Goal: Find specific page/section: Find specific page/section

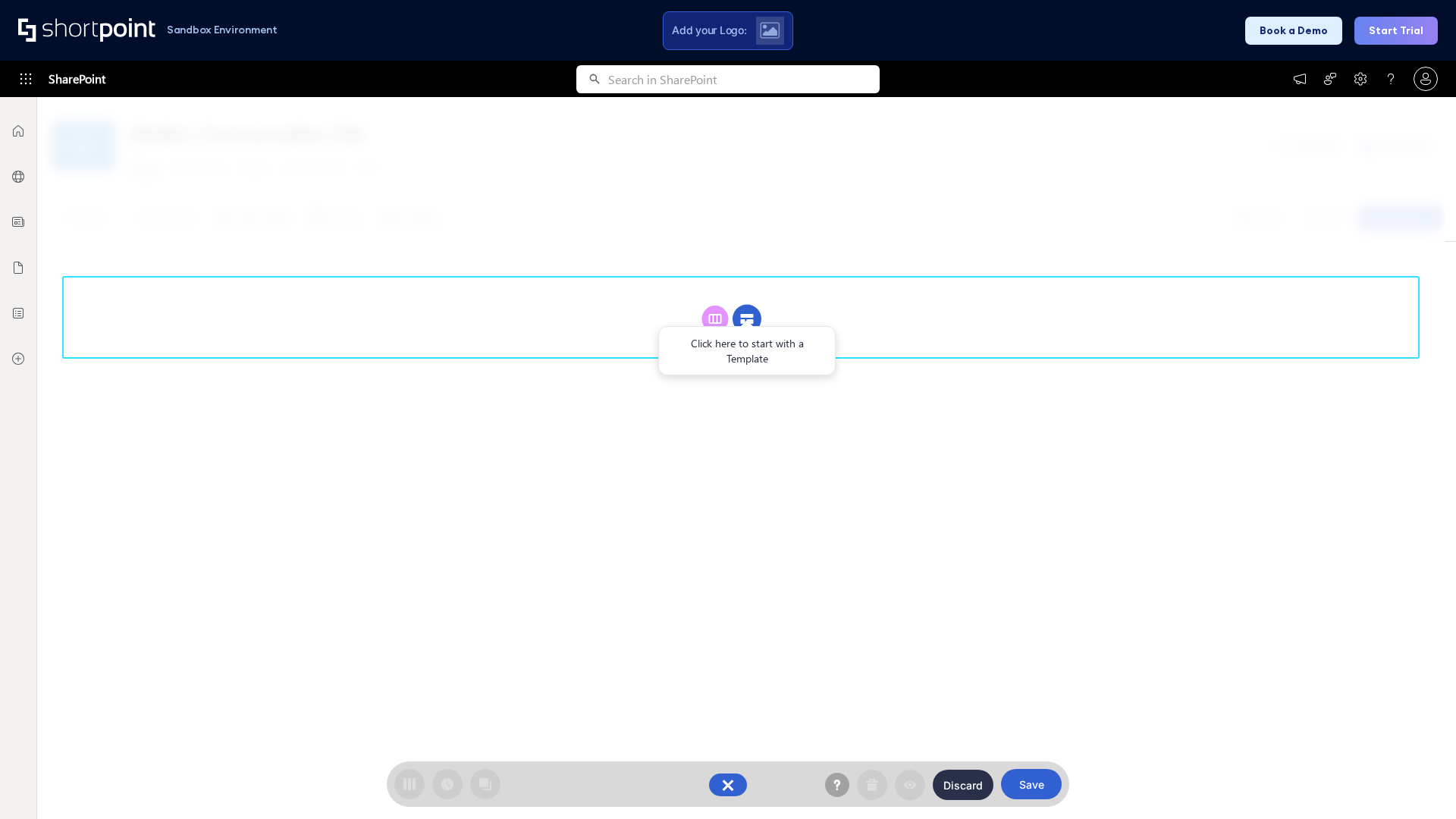
click at [747, 318] on circle at bounding box center [748, 319] width 29 height 29
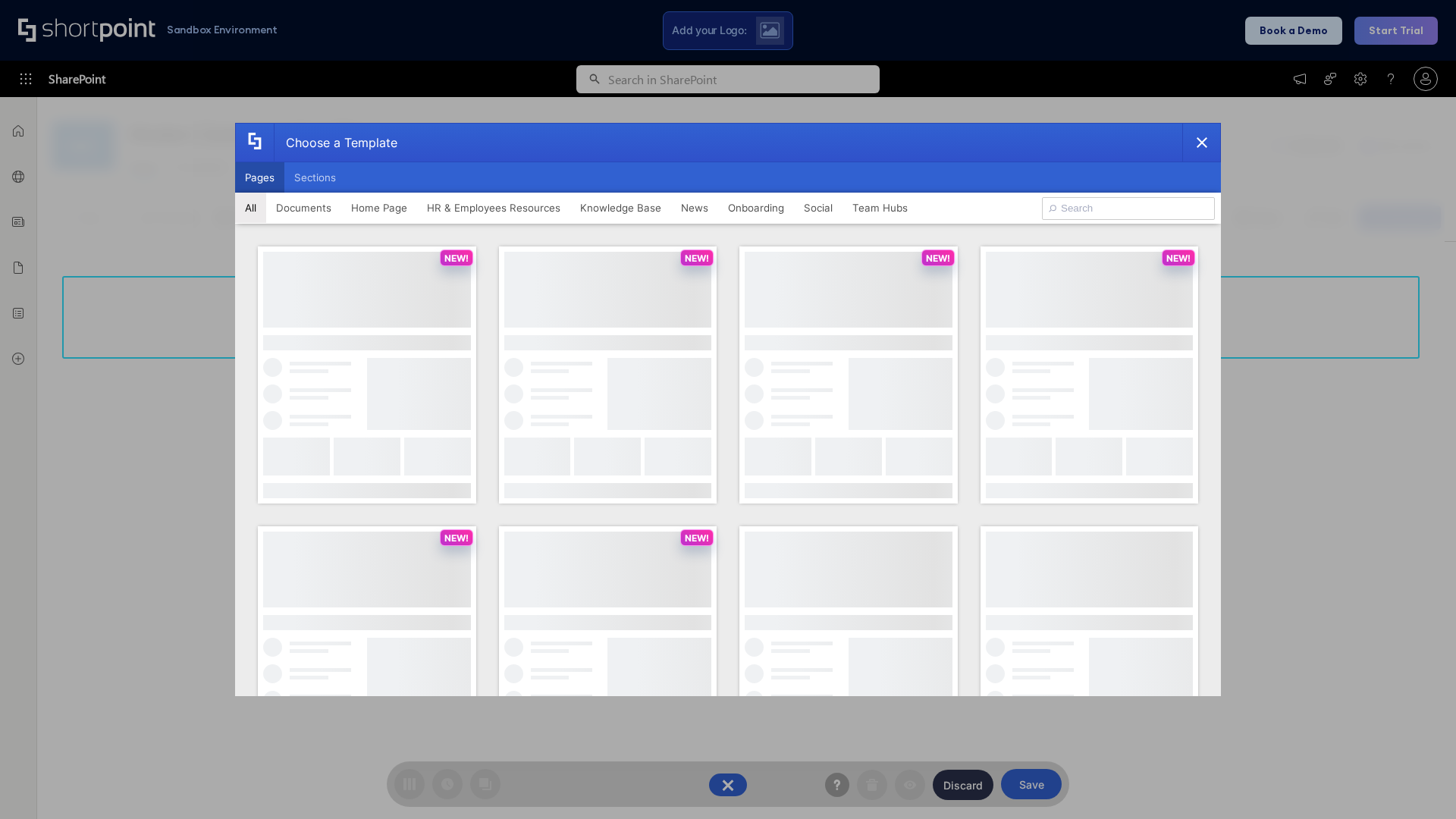
click at [259, 178] on button "Pages" at bounding box center [260, 177] width 49 height 30
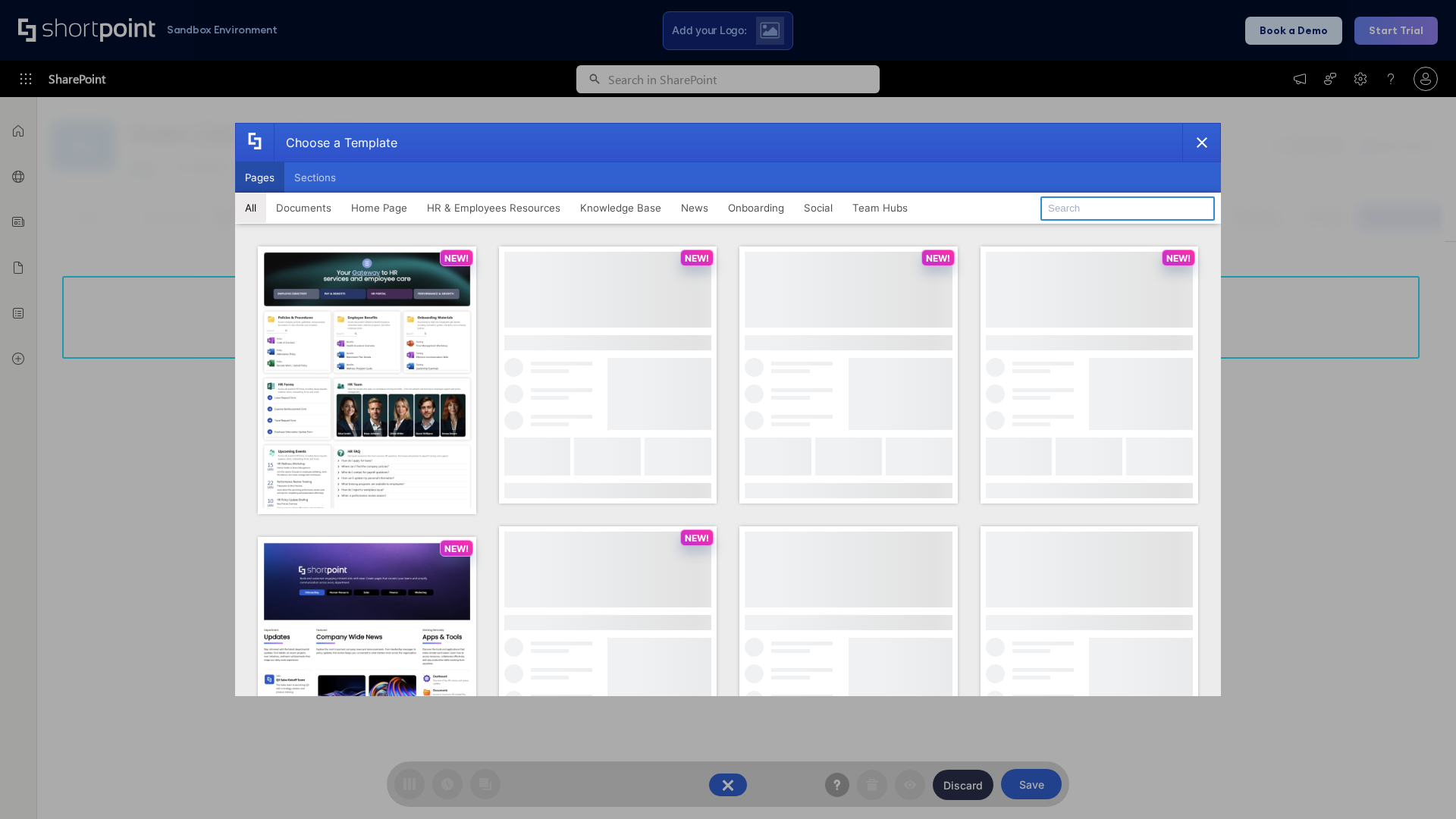
type input "Onboarding 1"
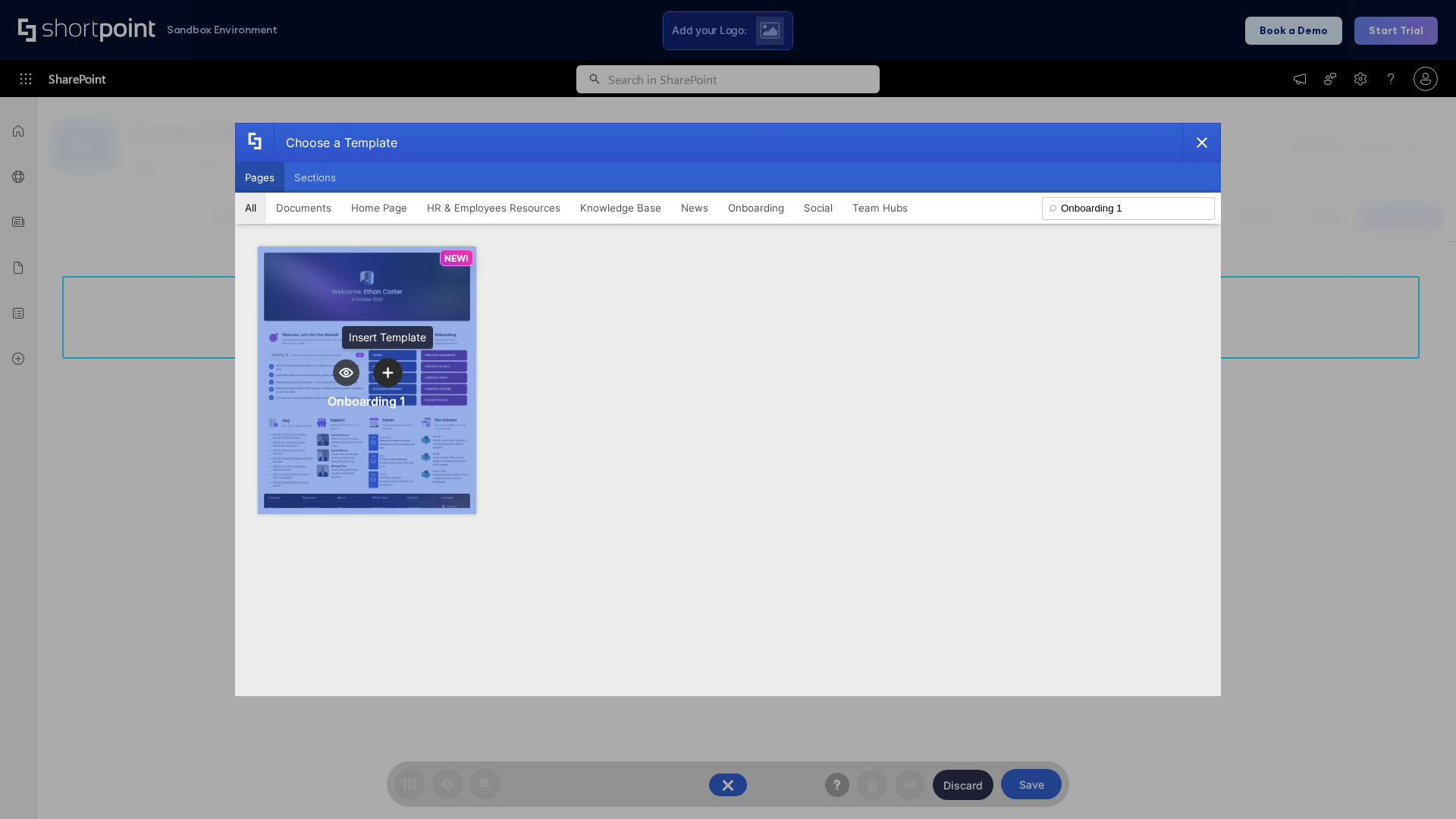
click at [387, 372] on icon "template selector" at bounding box center [387, 373] width 11 height 11
